Goal: Task Accomplishment & Management: Complete application form

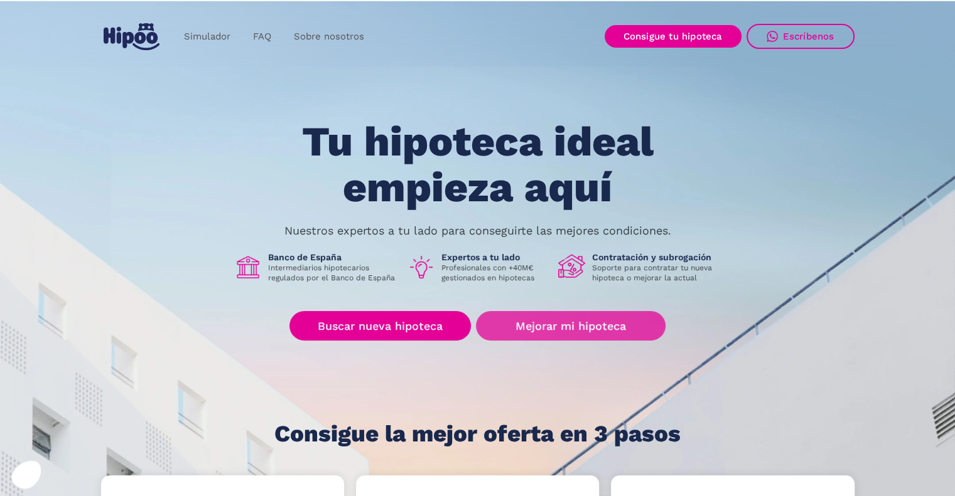
click at [515, 321] on link "Mejorar mi hipoteca" at bounding box center [570, 326] width 189 height 30
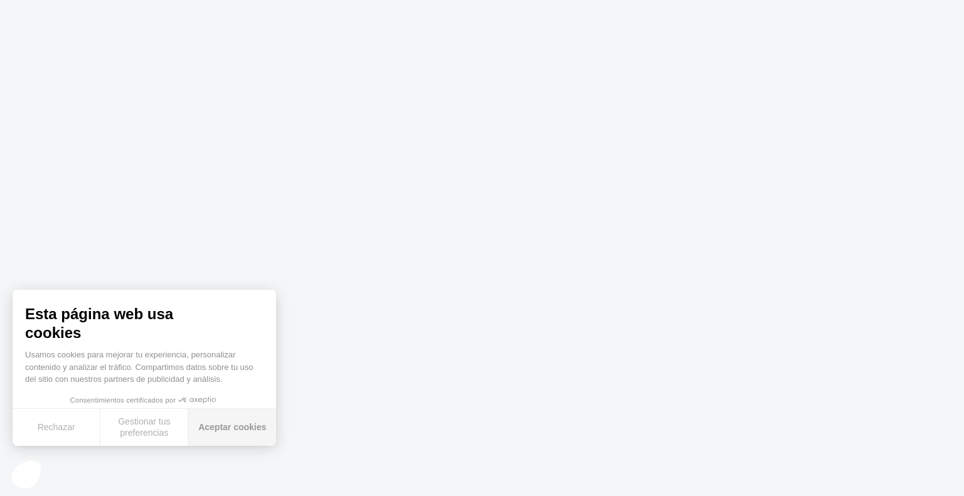
click at [215, 434] on button "Aceptar cookies" at bounding box center [232, 427] width 88 height 37
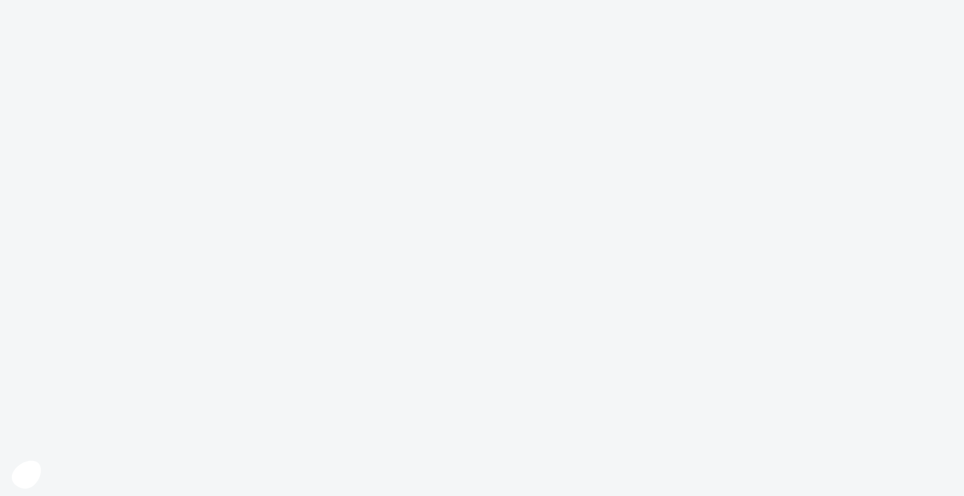
click at [540, 319] on body at bounding box center [482, 248] width 964 height 496
